Goal: Information Seeking & Learning: Compare options

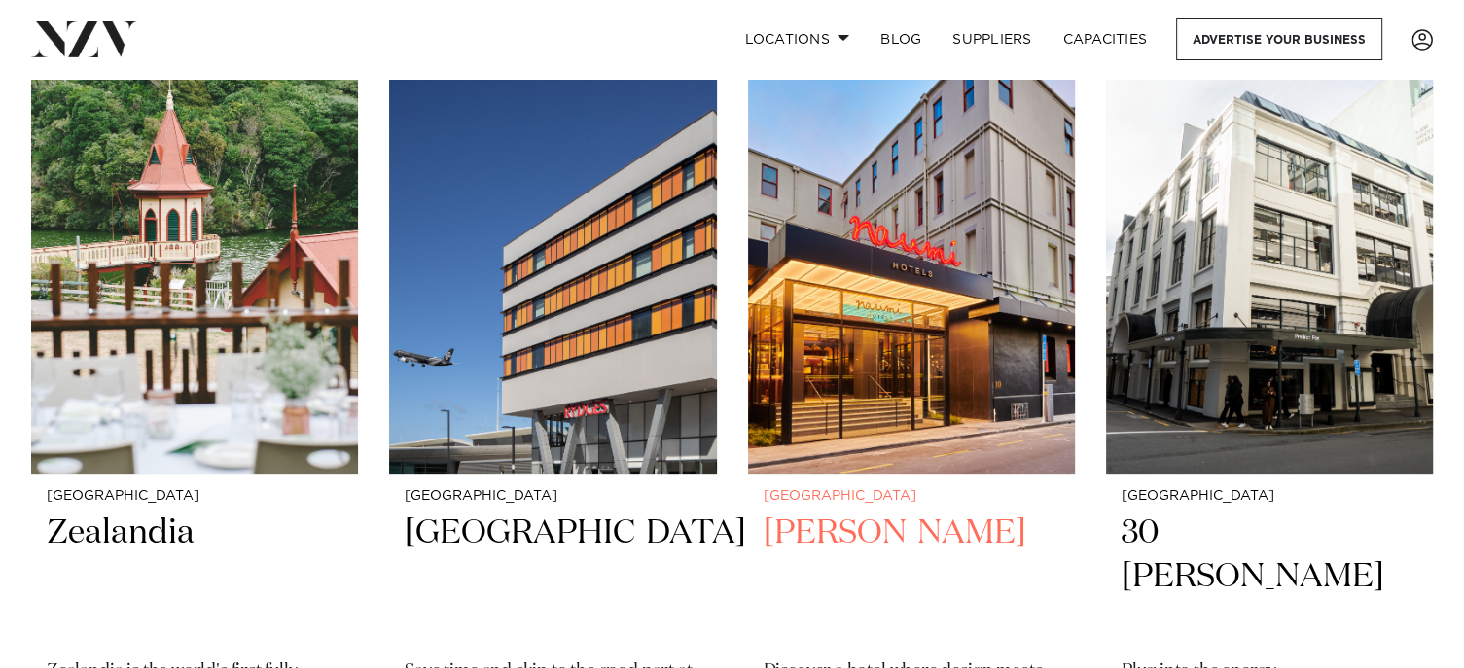
click at [848, 532] on h2 "[PERSON_NAME]" at bounding box center [911, 577] width 296 height 131
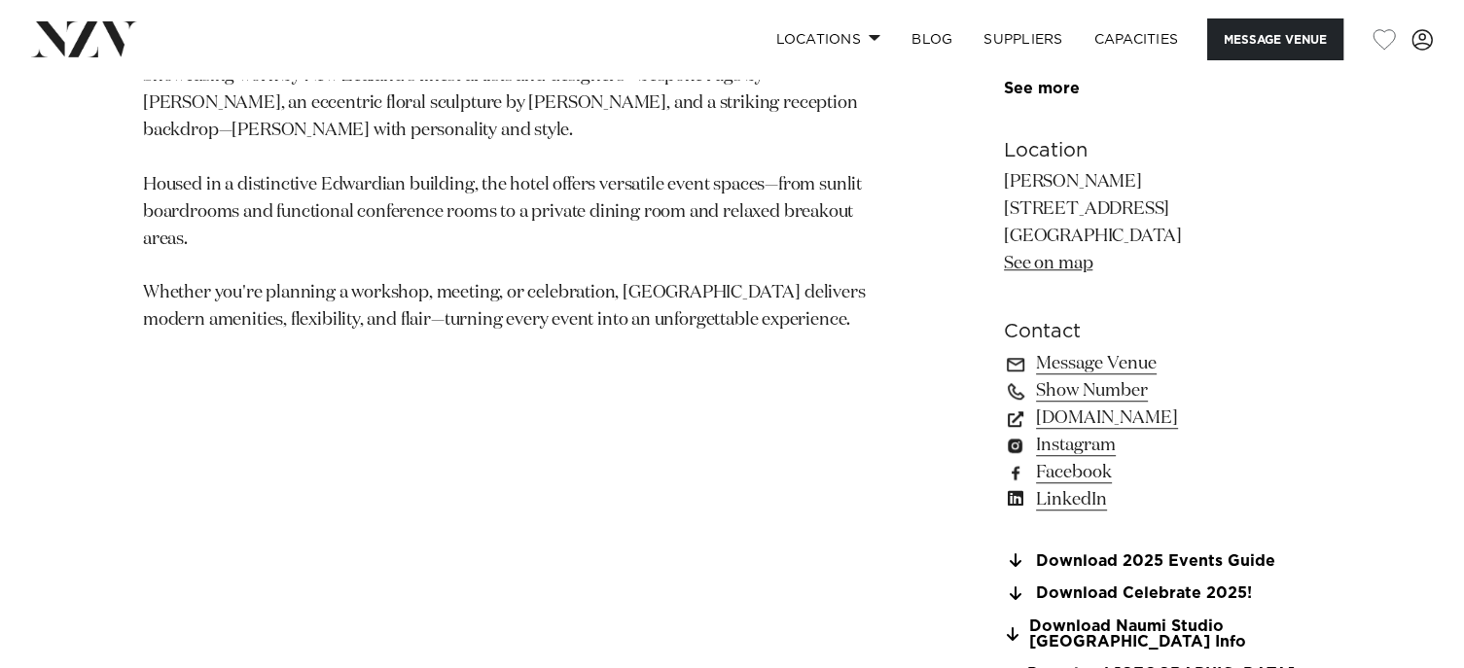
scroll to position [1653, 0]
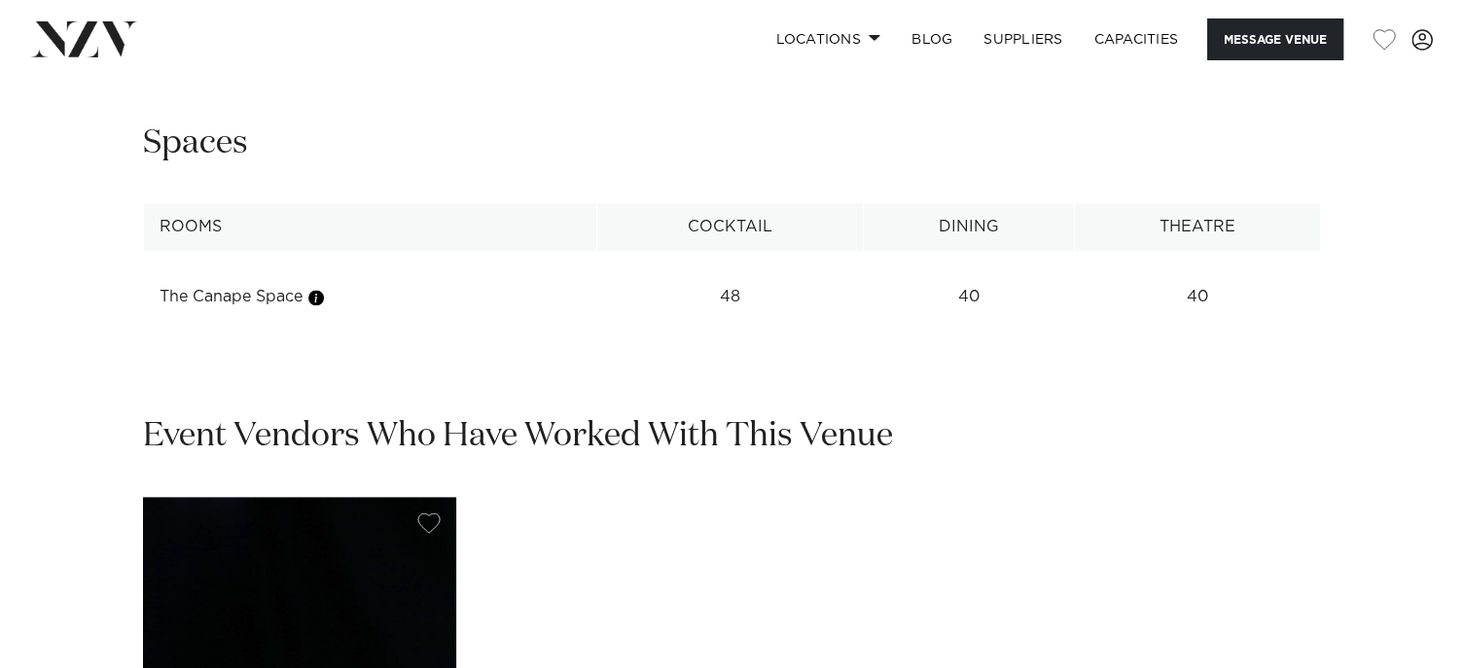
scroll to position [2626, 0]
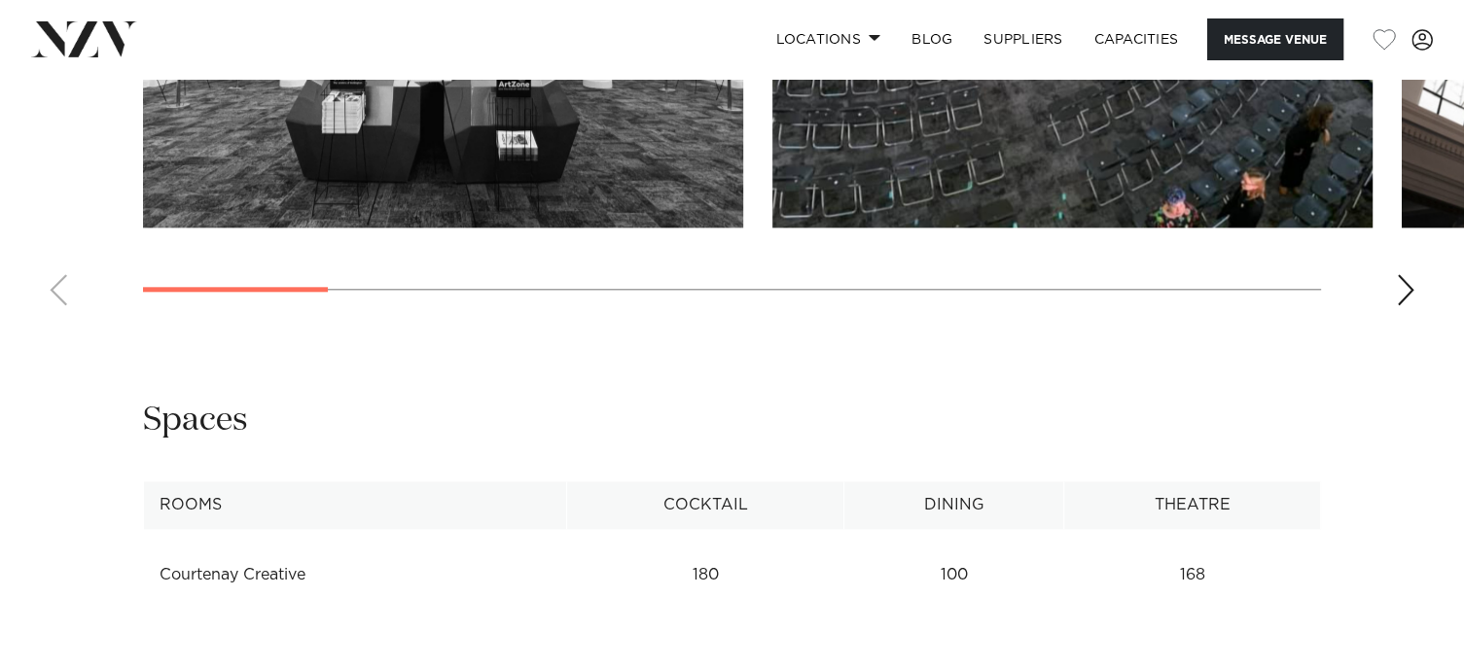
scroll to position [2237, 0]
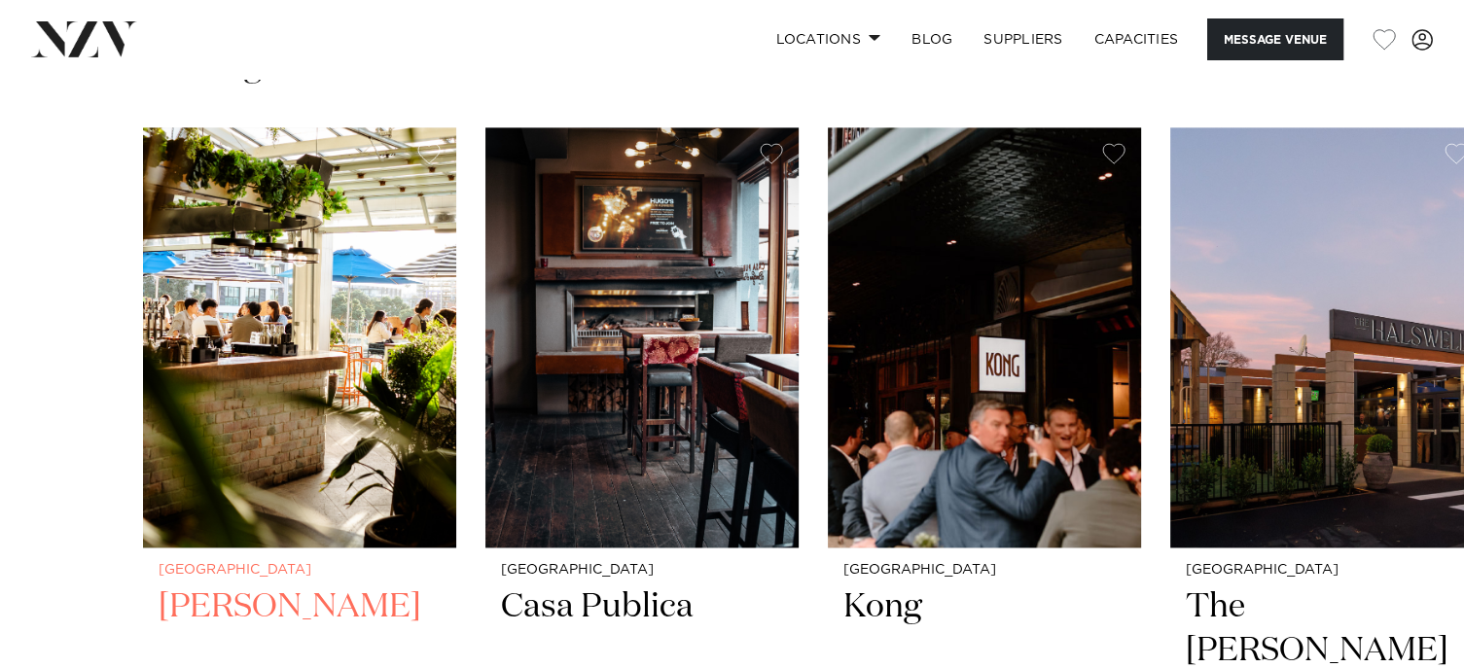
scroll to position [2626, 0]
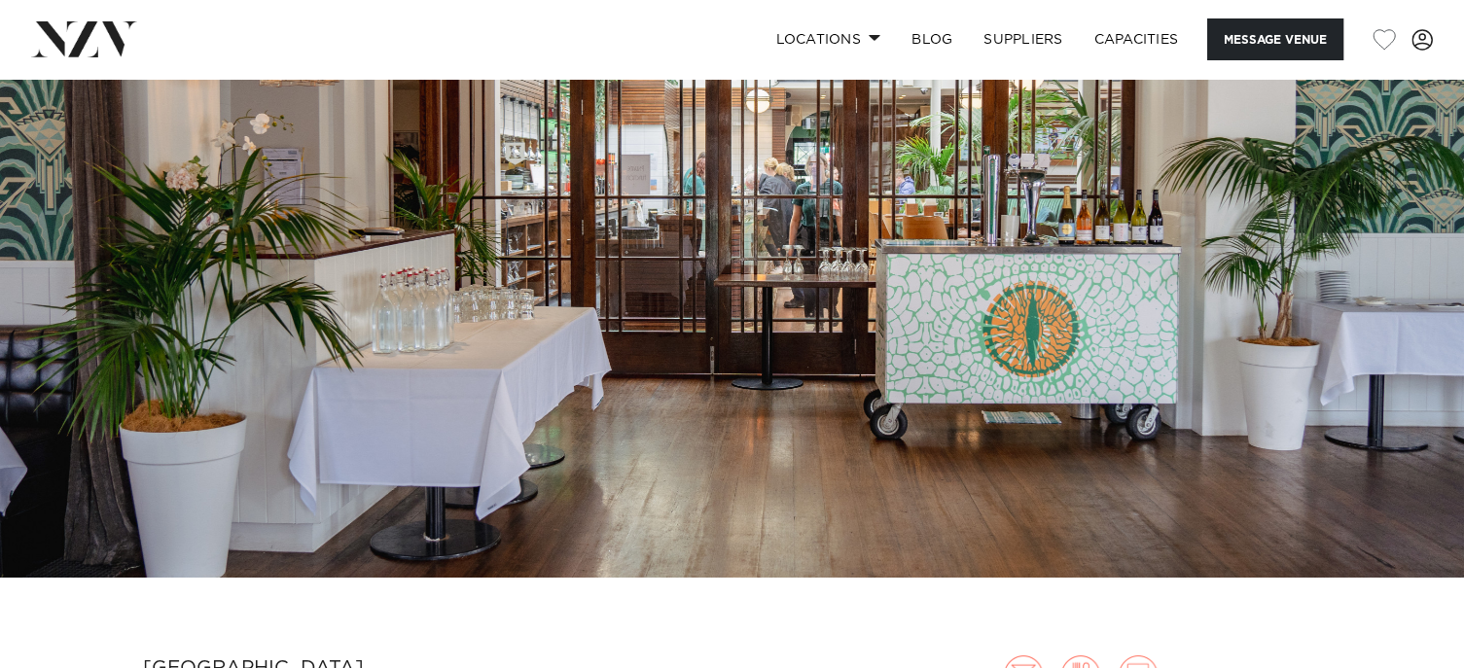
scroll to position [194, 0]
